Goal: Obtain resource: Obtain resource

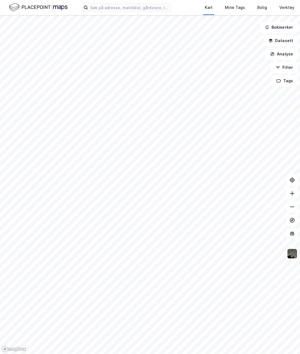
click at [201, 96] on div at bounding box center [150, 177] width 300 height 354
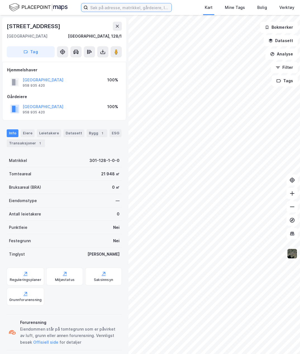
click at [143, 8] on input at bounding box center [129, 7] width 83 height 8
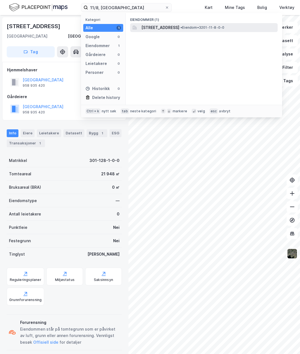
click at [174, 28] on span "[STREET_ADDRESS]" at bounding box center [160, 27] width 38 height 7
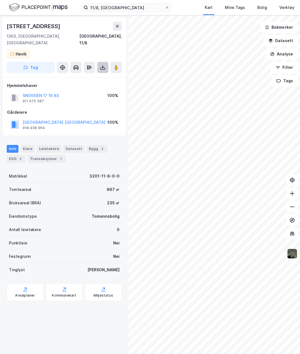
click at [102, 68] on icon at bounding box center [102, 69] width 5 height 2
click at [97, 74] on div "Last ned grunnbok" at bounding box center [78, 78] width 59 height 9
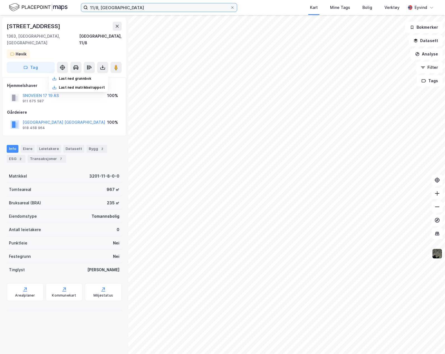
click at [130, 4] on input "11/8, [GEOGRAPHIC_DATA]" at bounding box center [159, 7] width 142 height 8
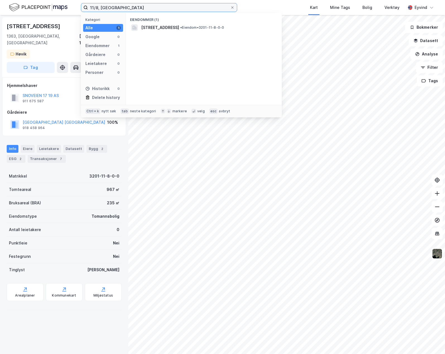
click at [97, 8] on input "11/8, [GEOGRAPHIC_DATA]" at bounding box center [159, 7] width 142 height 8
type input "11/24, [GEOGRAPHIC_DATA]"
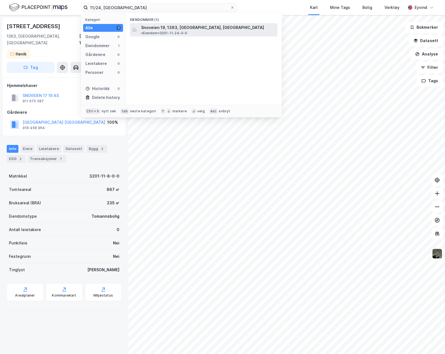
click at [160, 29] on span "Snoveien 19, 1363, [GEOGRAPHIC_DATA], [GEOGRAPHIC_DATA]" at bounding box center [202, 27] width 123 height 7
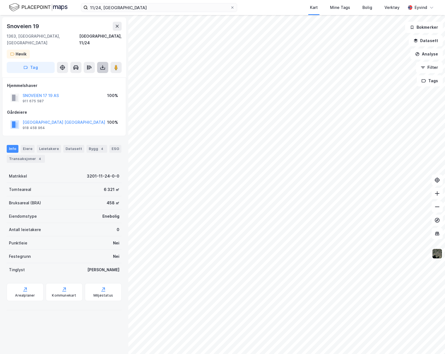
click at [102, 68] on icon at bounding box center [102, 69] width 5 height 2
click at [87, 76] on div "Last ned grunnbok" at bounding box center [75, 78] width 32 height 4
